Goal: Task Accomplishment & Management: Manage account settings

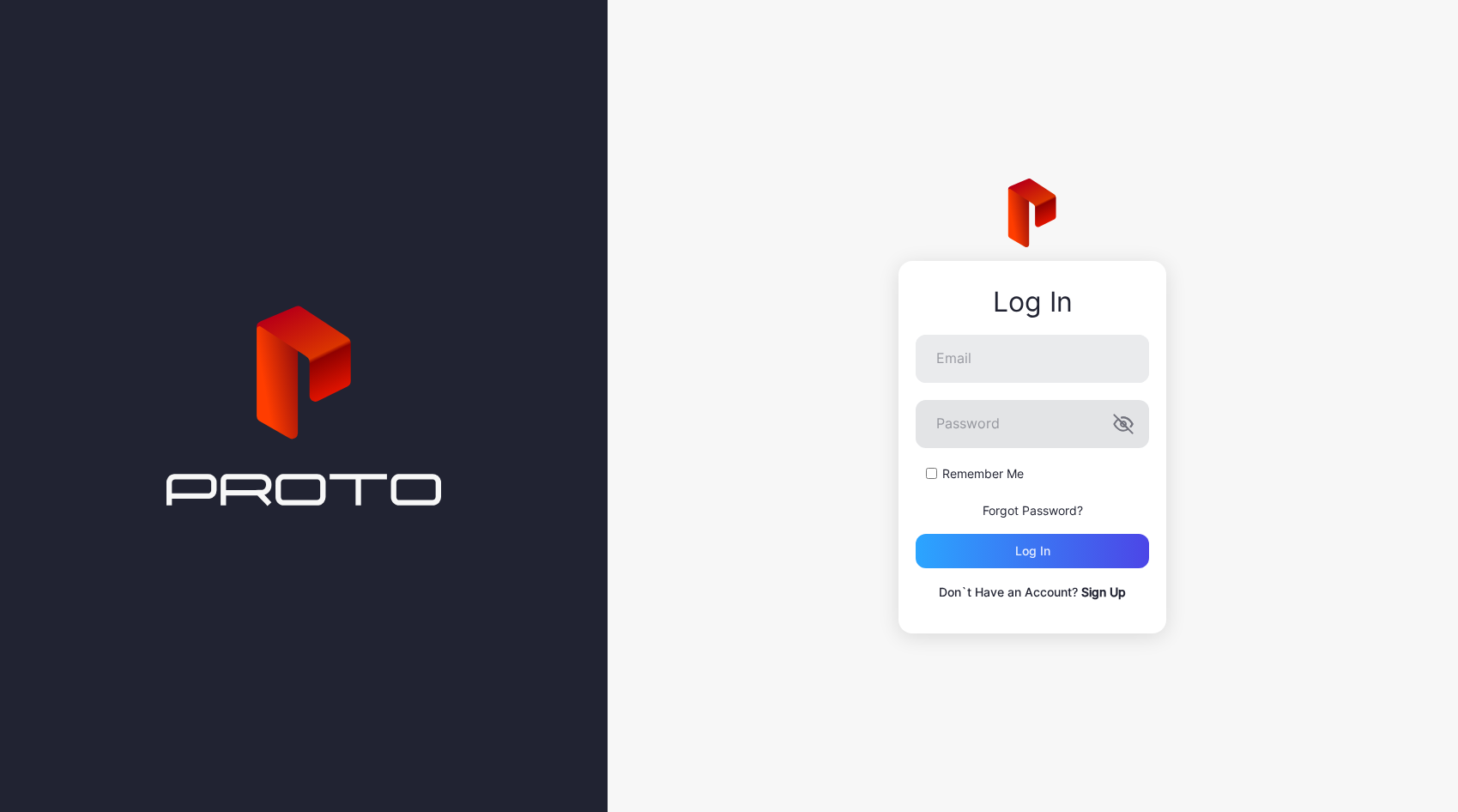
click at [1103, 423] on keeper-lock "Open Keeper Popup" at bounding box center [1100, 423] width 20 height 20
click at [1101, 423] on keeper-lock "Open Keeper Popup" at bounding box center [1100, 423] width 20 height 20
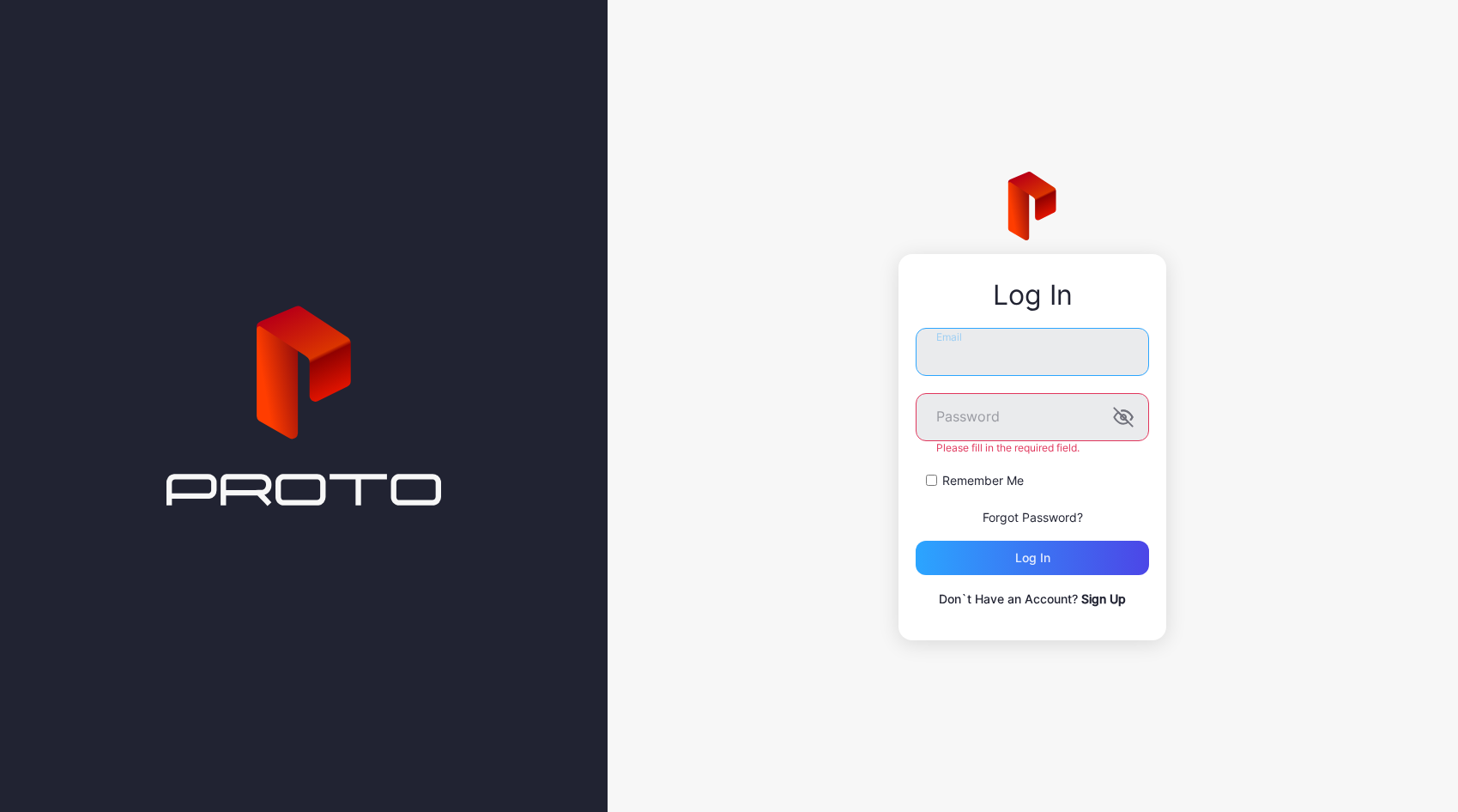
type input "**********"
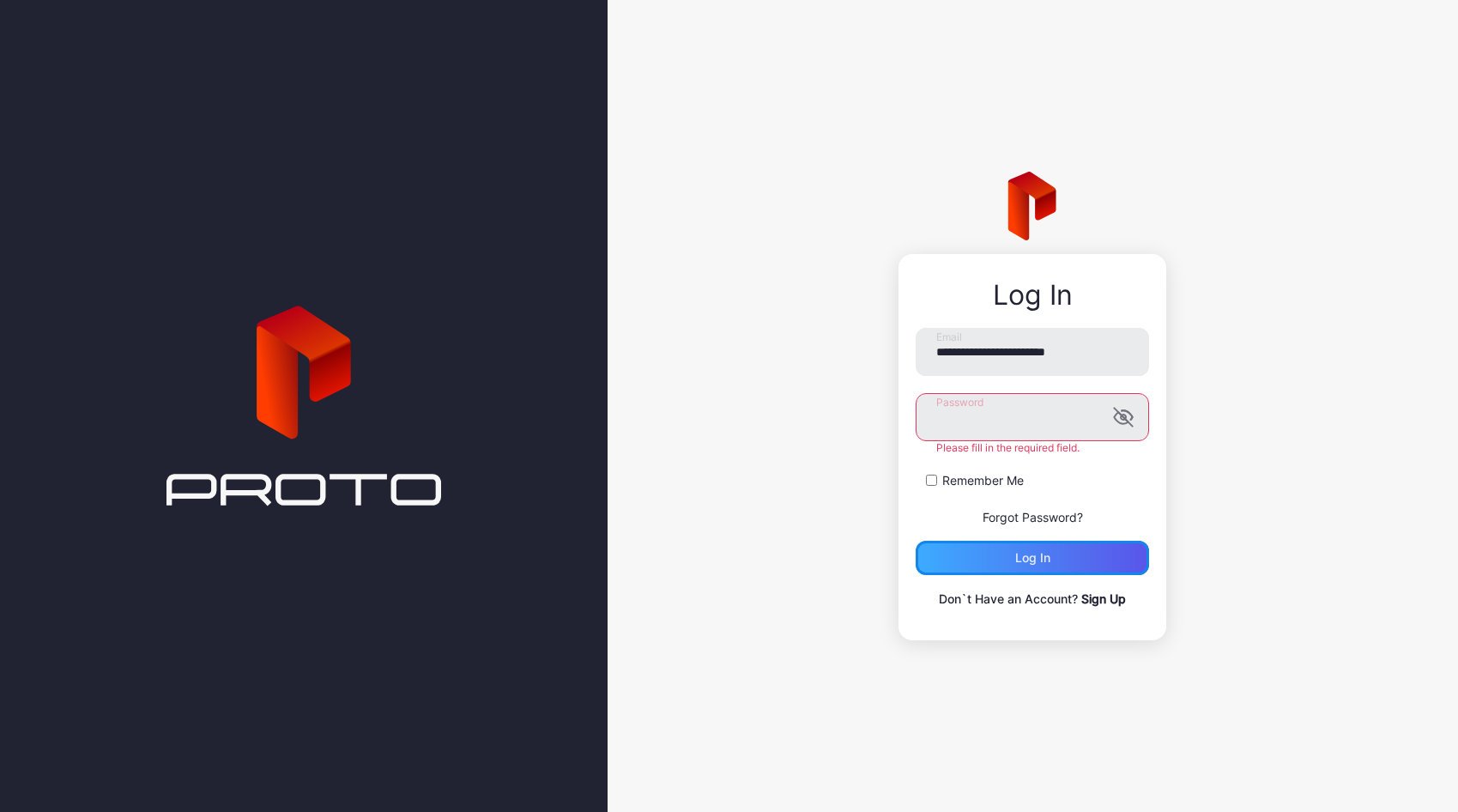
click at [1049, 560] on div "Log in" at bounding box center [1033, 557] width 233 height 34
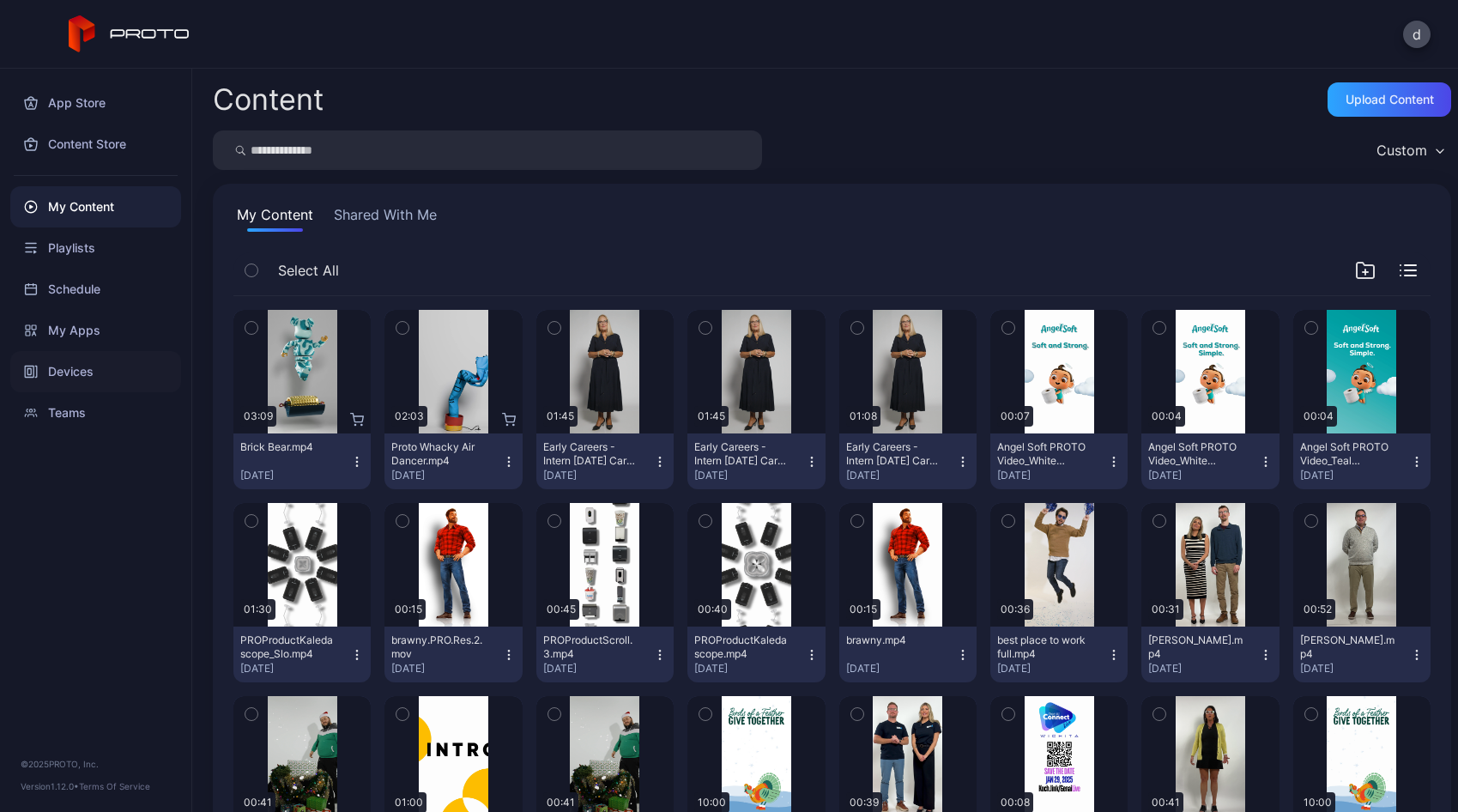
click at [109, 375] on div "Devices" at bounding box center [96, 371] width 171 height 41
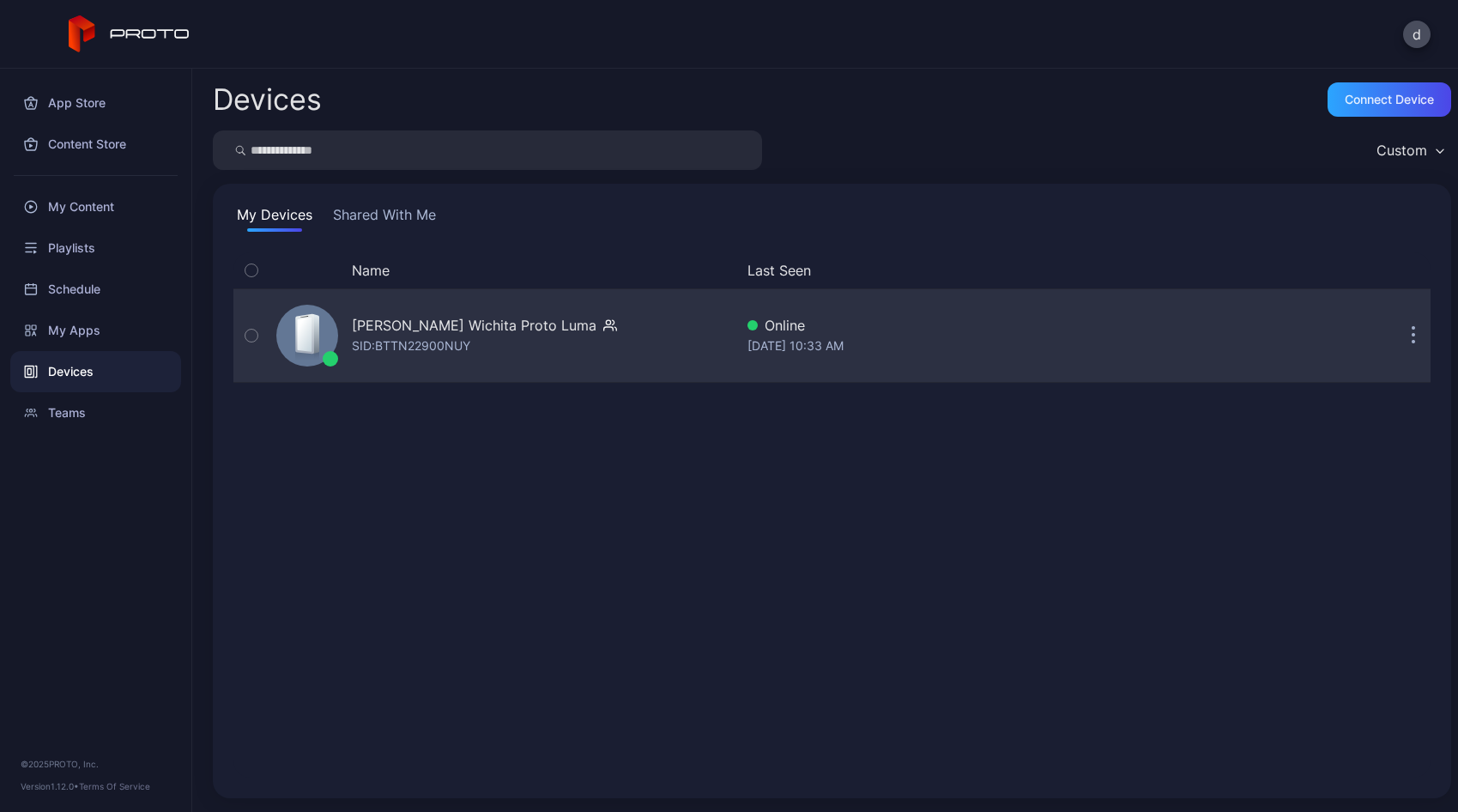
click at [609, 345] on div "[PERSON_NAME] Wichita Proto [PERSON_NAME]: BTTN22900NUY" at bounding box center [501, 335] width 464 height 85
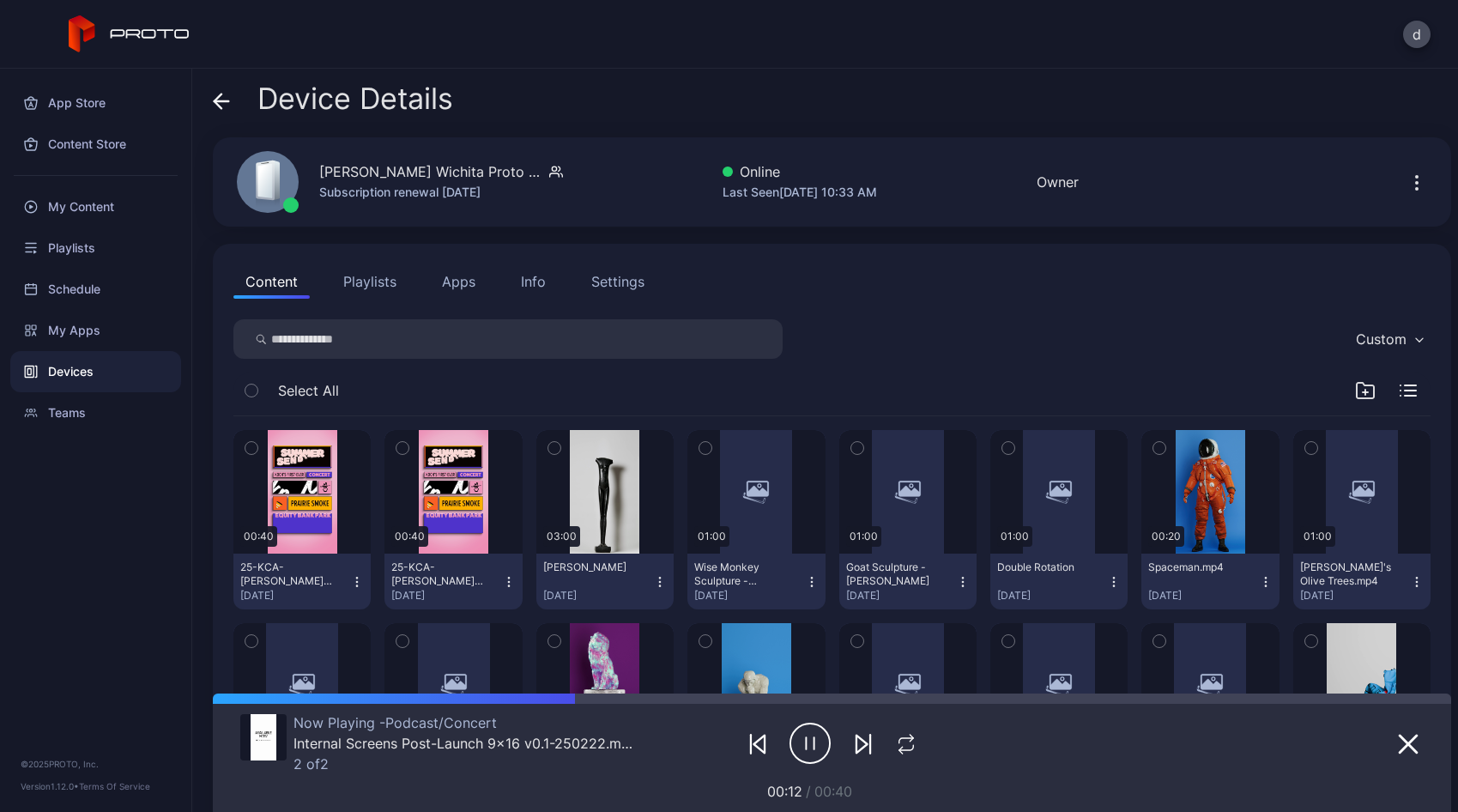
click at [623, 278] on div "Settings" at bounding box center [618, 281] width 53 height 20
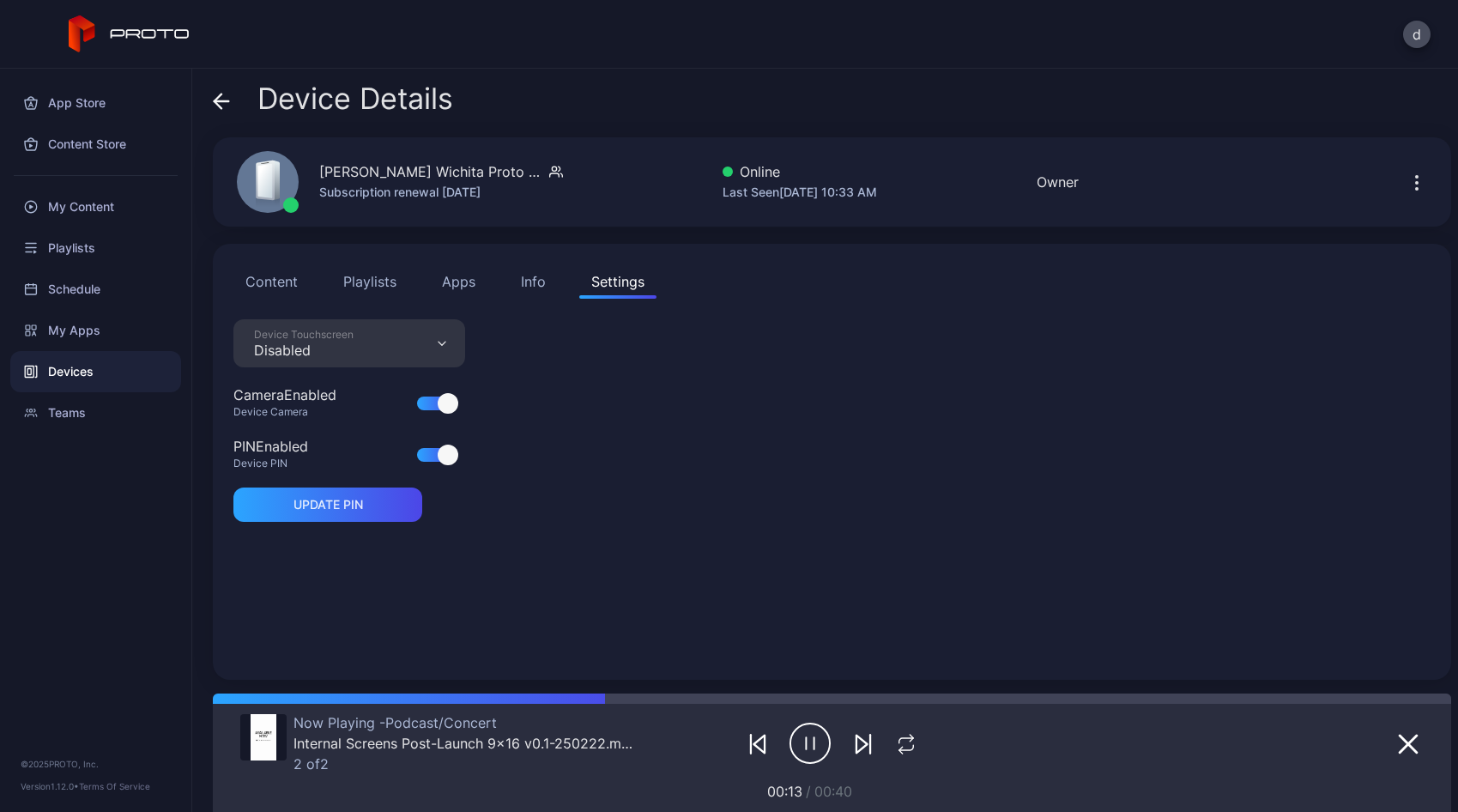
click at [419, 345] on div "Device Touchscreen Disabled" at bounding box center [349, 343] width 232 height 48
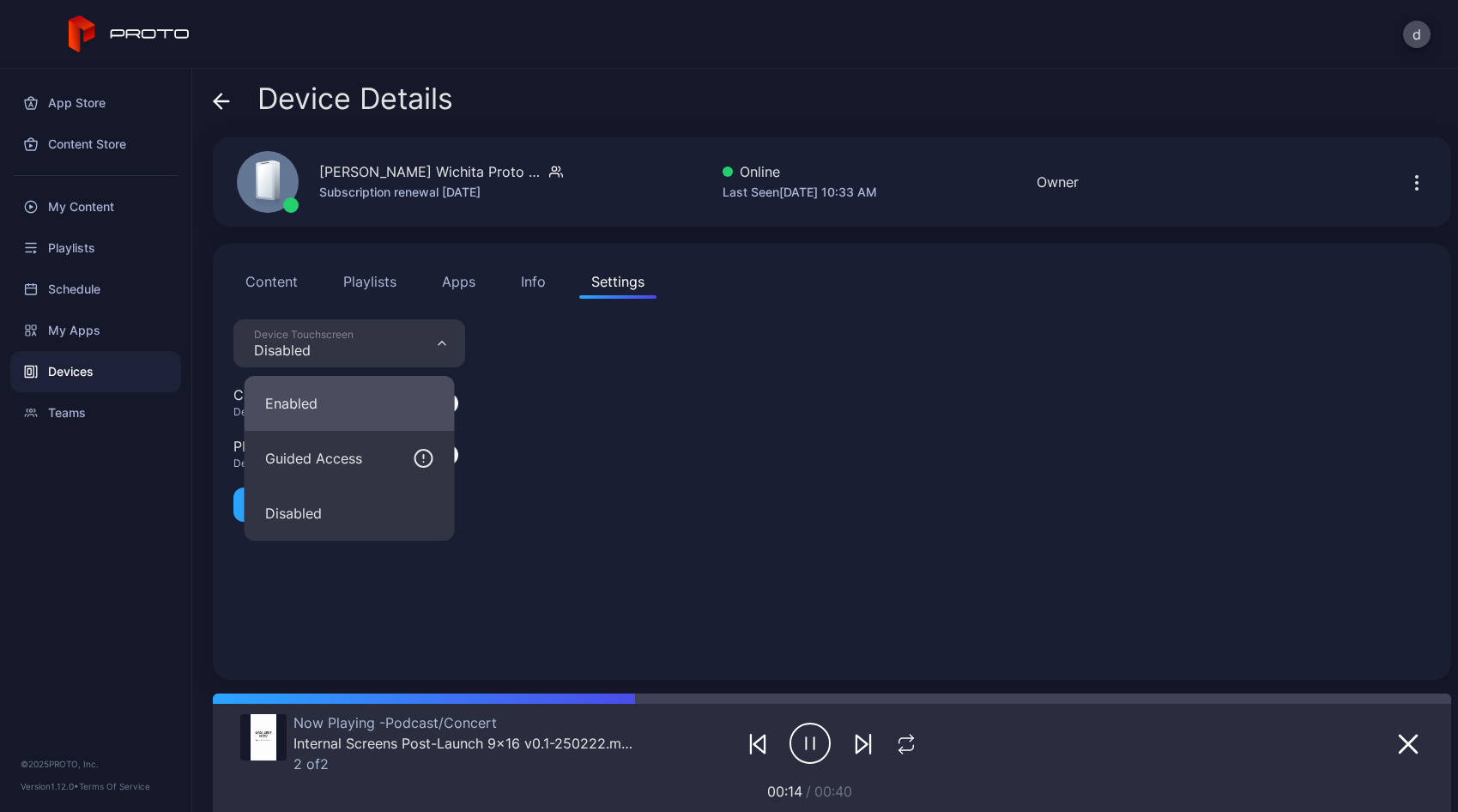
click at [402, 400] on button "Enabled" at bounding box center [349, 403] width 210 height 55
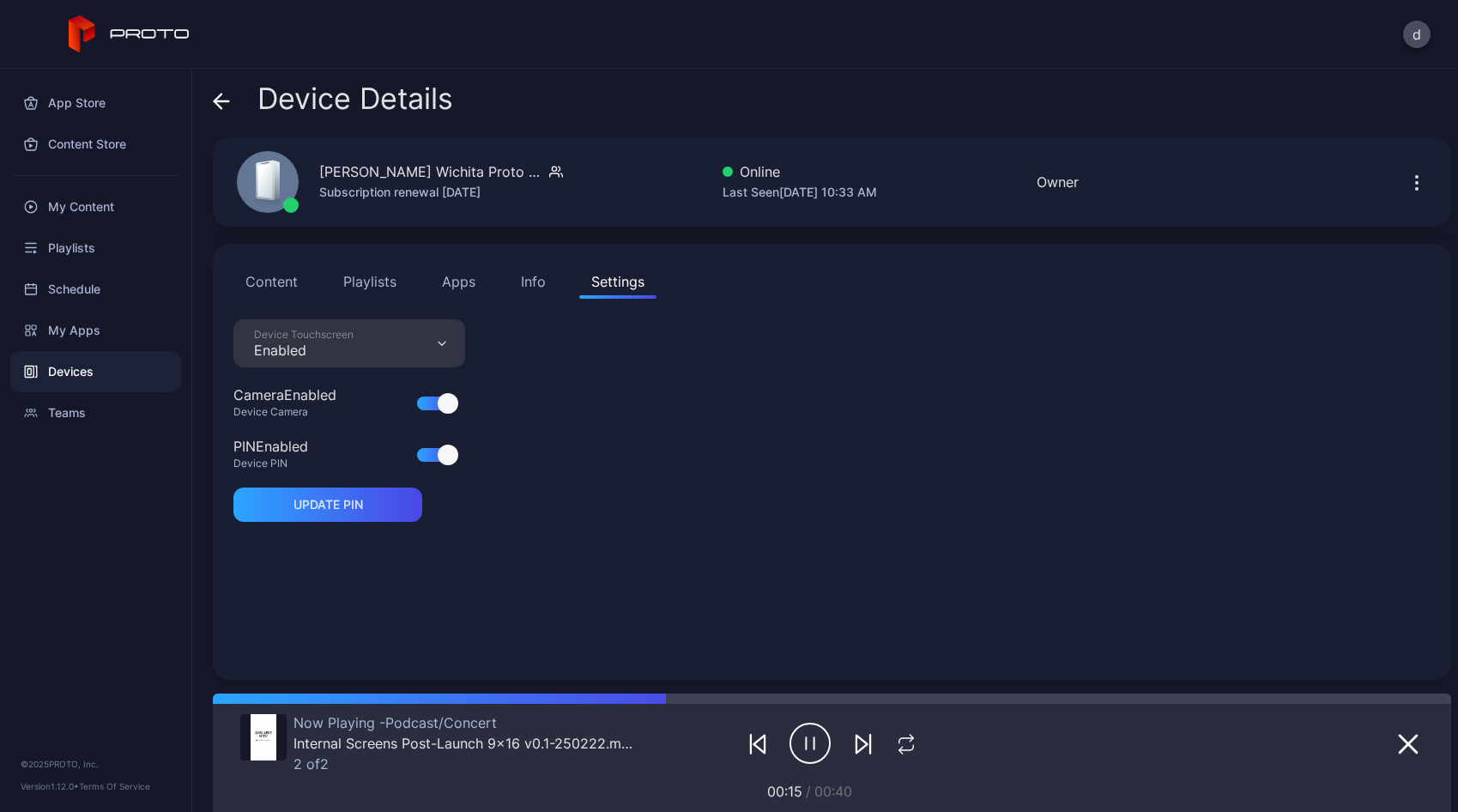
click at [575, 384] on div "Device Touchscreen Enabled Camera Enabled Device Camera PIN Enabled Device PIN …" at bounding box center [831, 489] width 1197 height 340
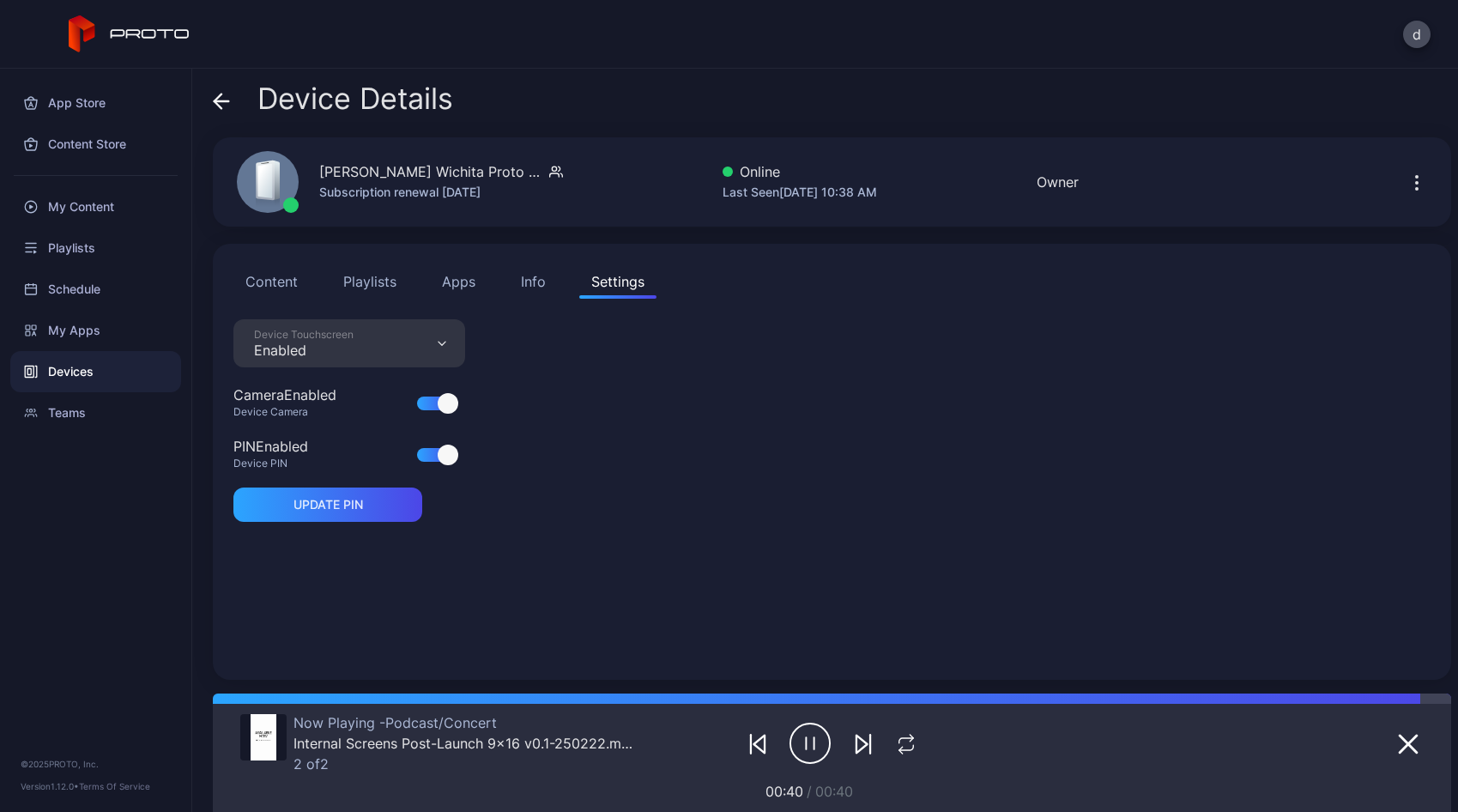
click at [476, 275] on button "Apps" at bounding box center [458, 281] width 58 height 34
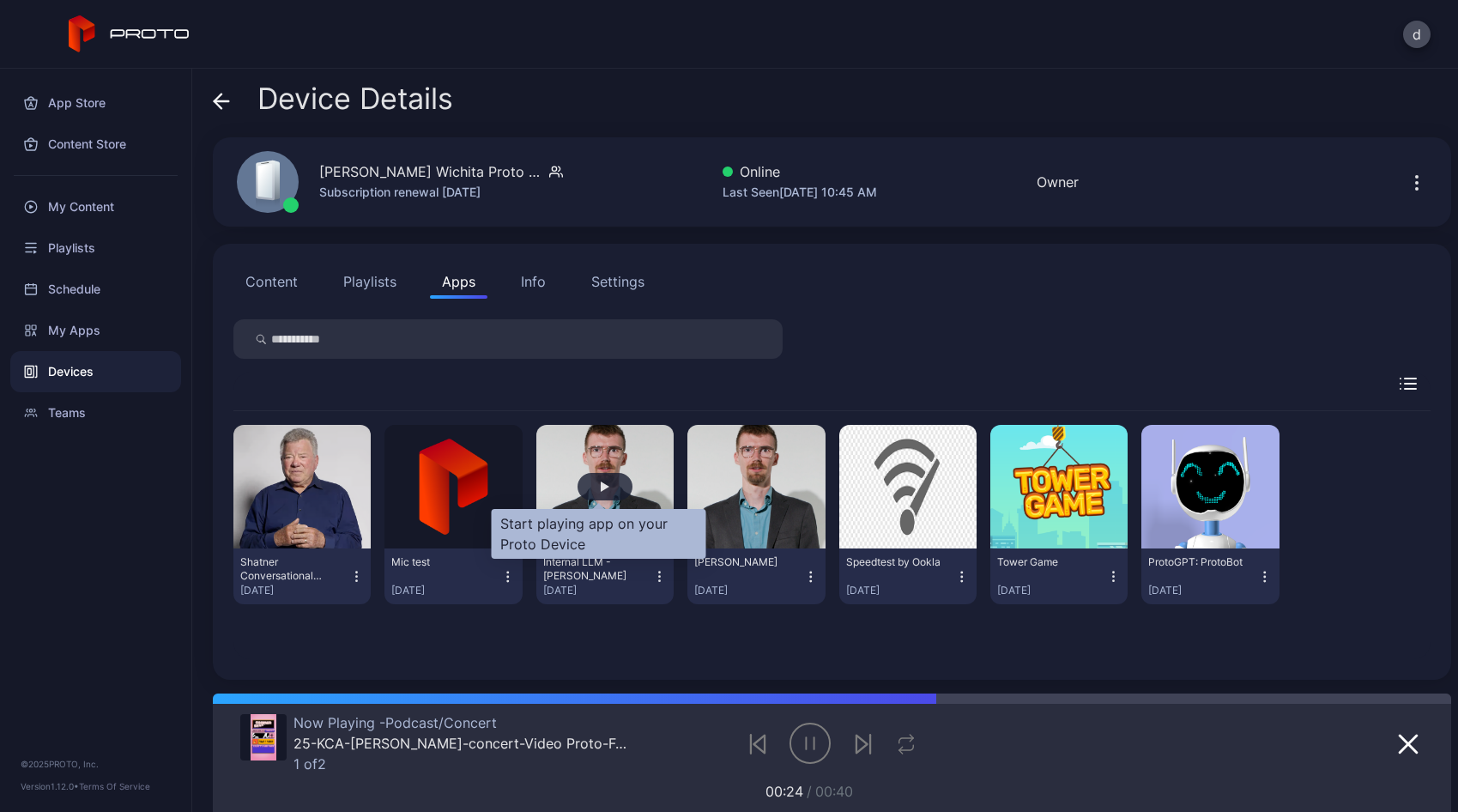
click at [601, 487] on div "button" at bounding box center [605, 486] width 8 height 10
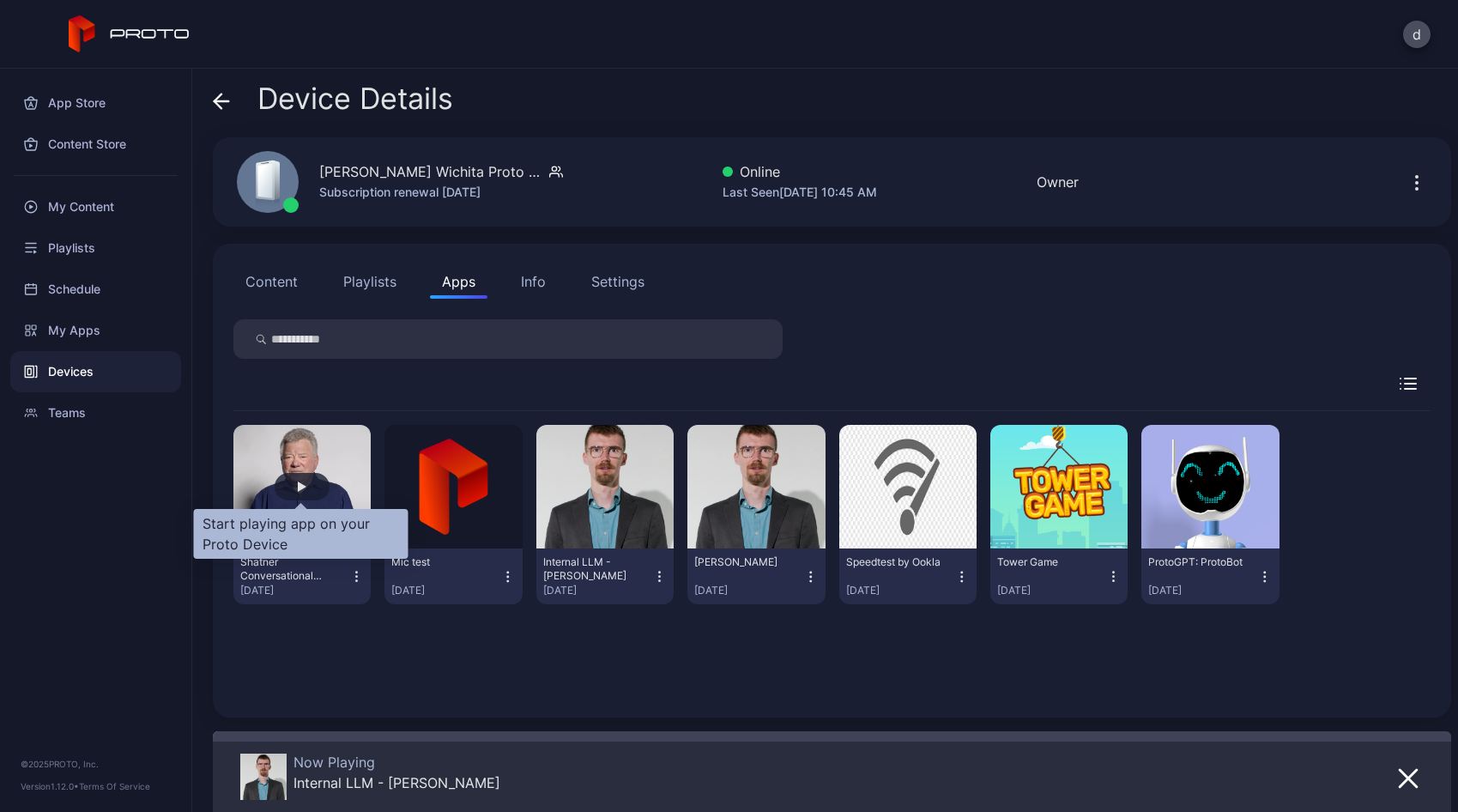
click at [306, 489] on div "button" at bounding box center [302, 487] width 55 height 28
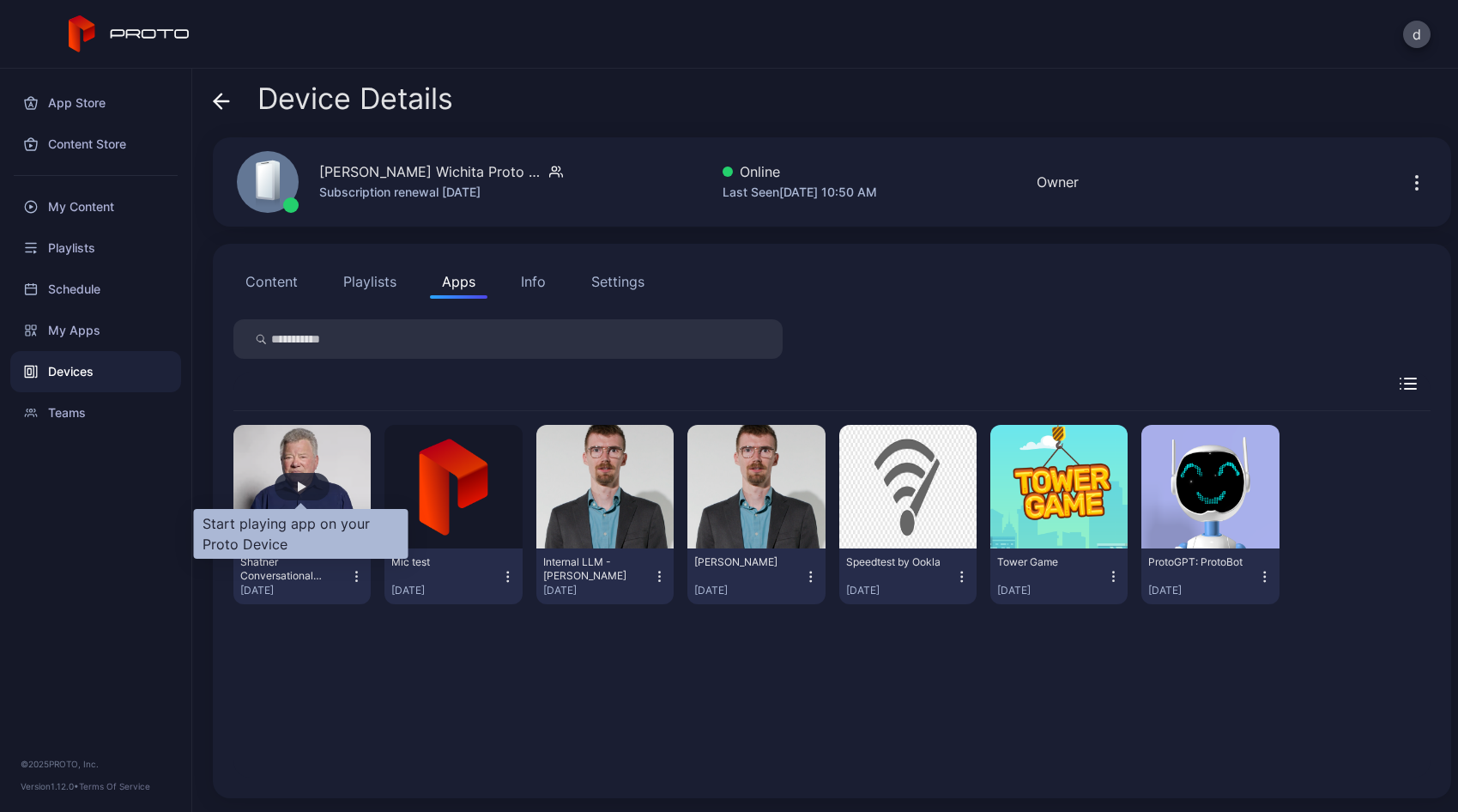
click at [292, 485] on div "button" at bounding box center [302, 487] width 55 height 28
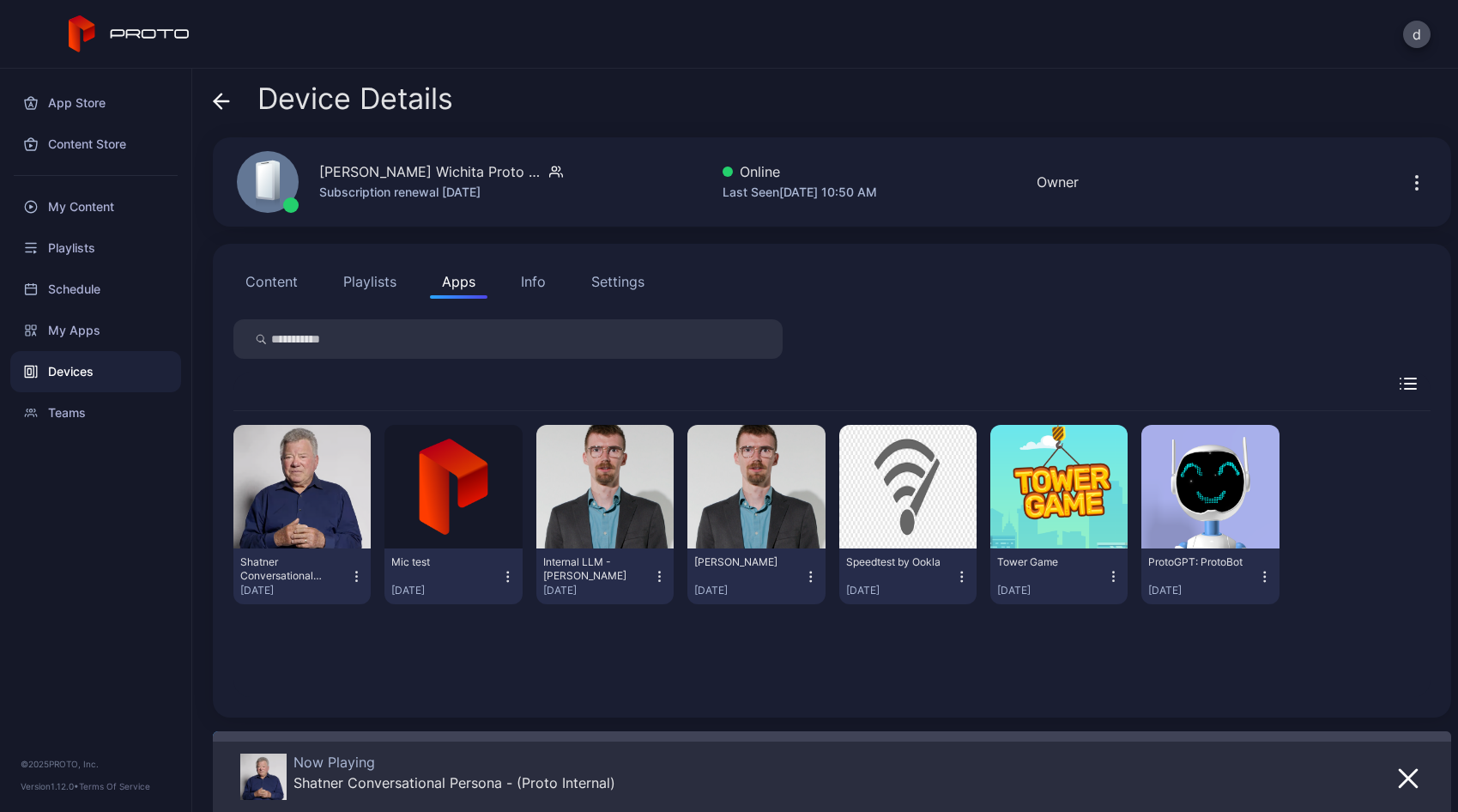
click at [292, 287] on button "Content" at bounding box center [271, 281] width 76 height 34
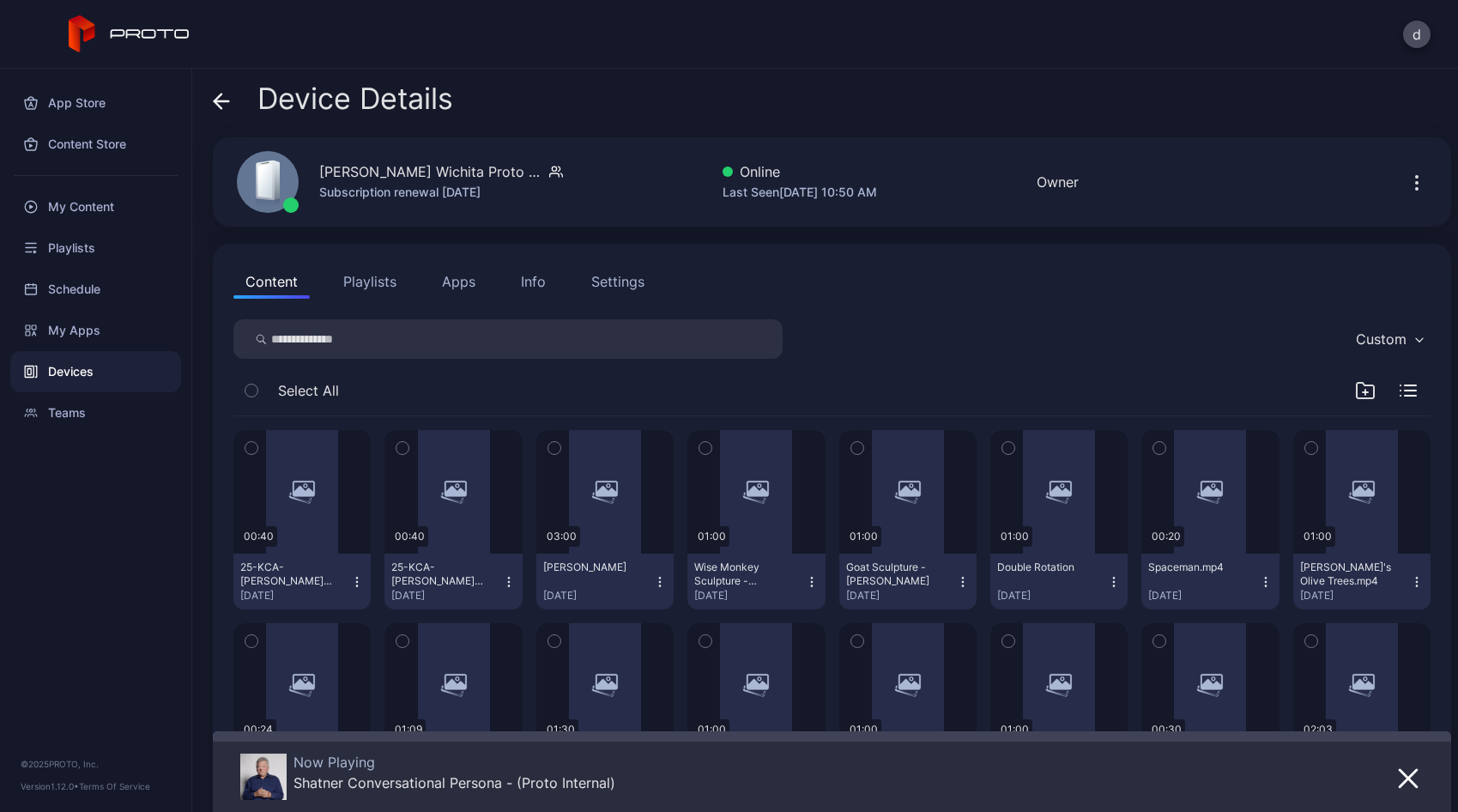
click at [382, 307] on div "Content Playlists Apps Info Settings Custom Select All 00:40 25-KCA-[PERSON_NAM…" at bounding box center [832, 637] width 1238 height 786
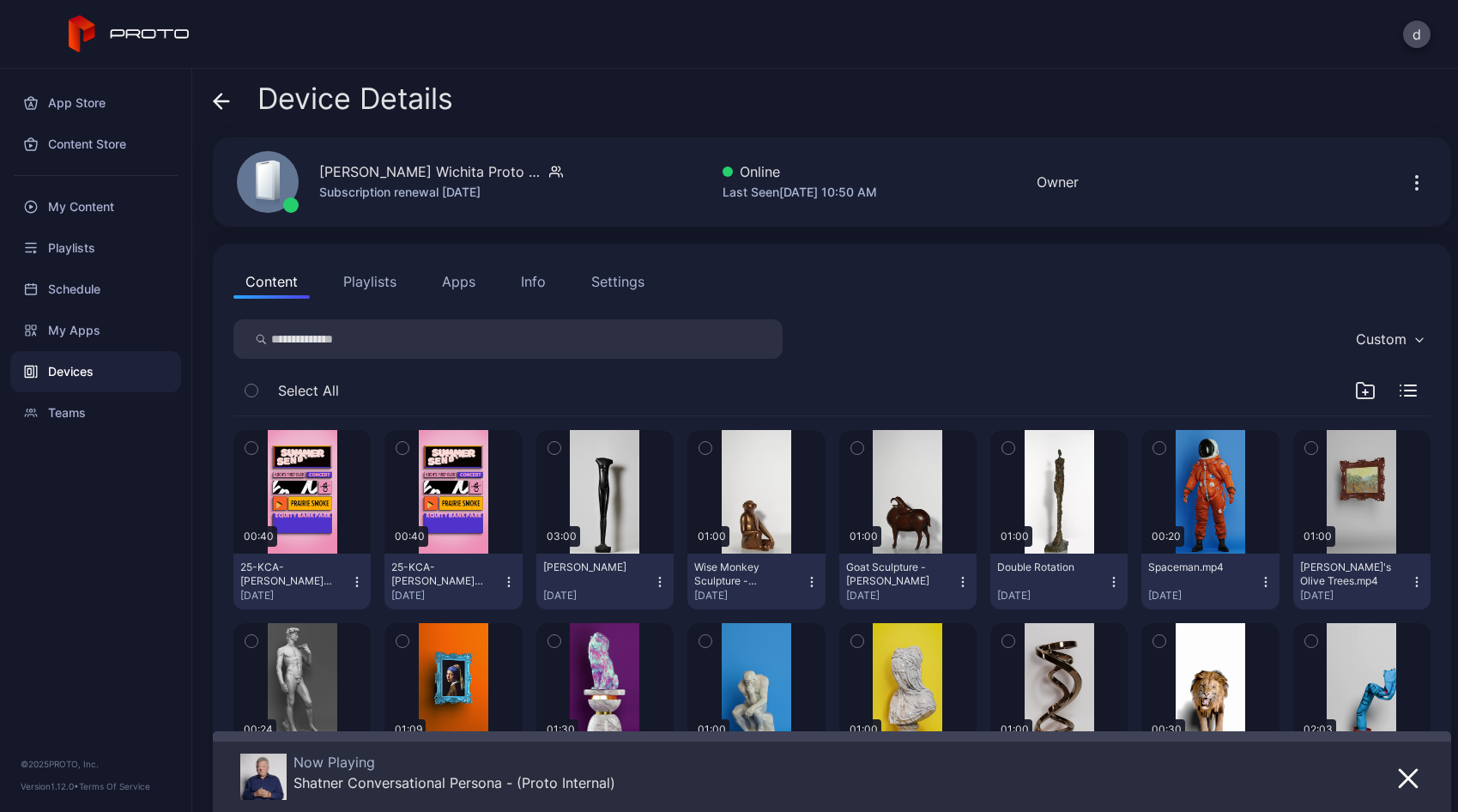
click at [372, 288] on button "Playlists" at bounding box center [370, 281] width 77 height 34
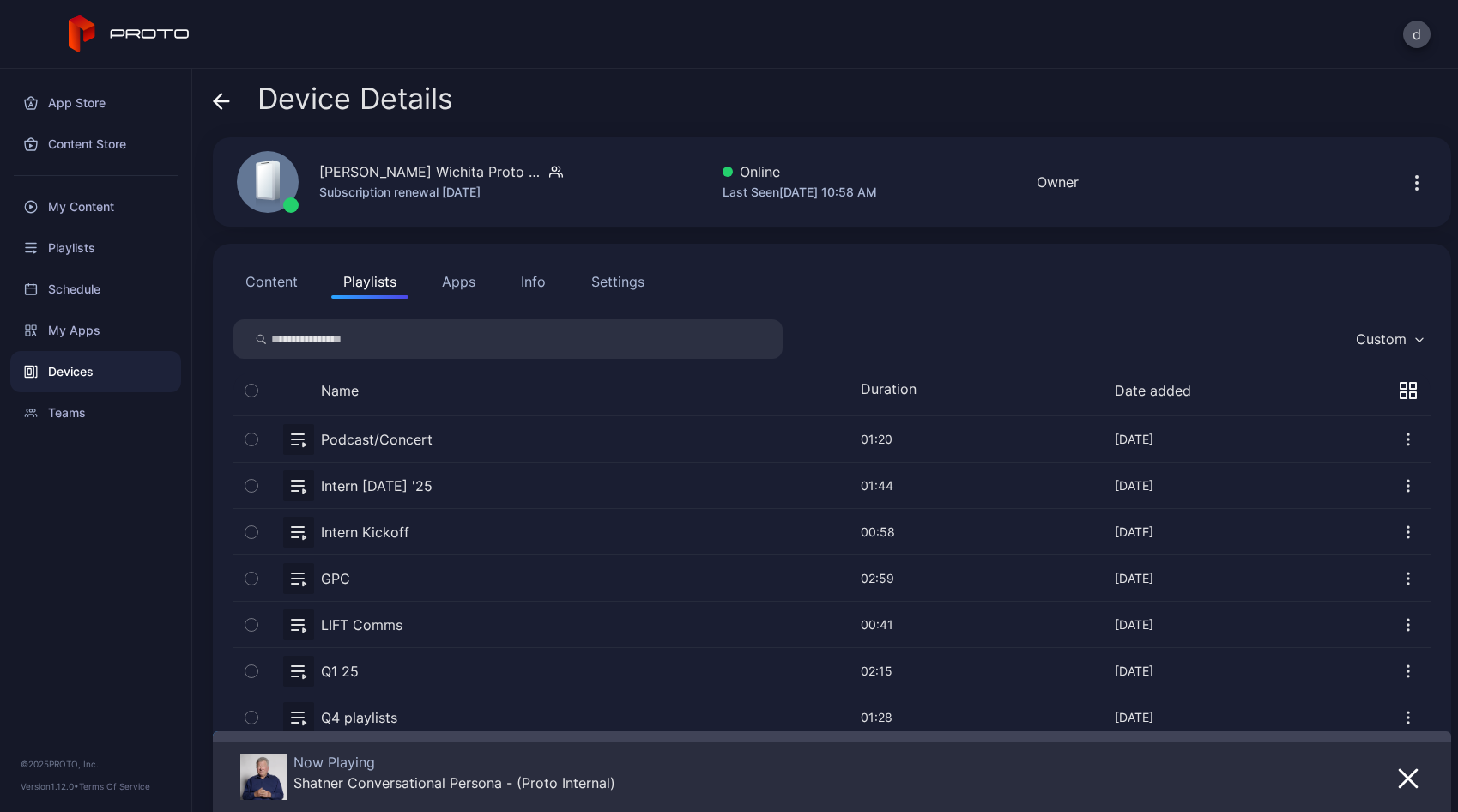
click at [300, 438] on button "button" at bounding box center [831, 439] width 1197 height 46
